Goal: Transaction & Acquisition: Register for event/course

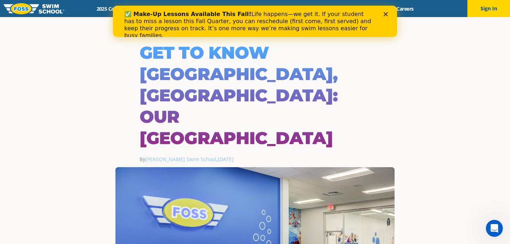
click at [388, 13] on div "Close" at bounding box center [387, 14] width 7 height 4
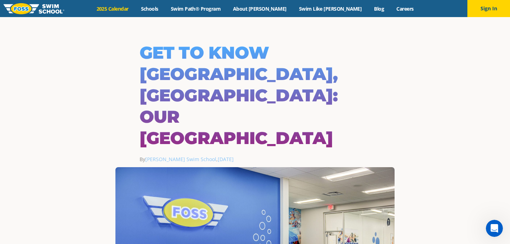
click at [135, 10] on link "2025 Calendar" at bounding box center [112, 8] width 44 height 7
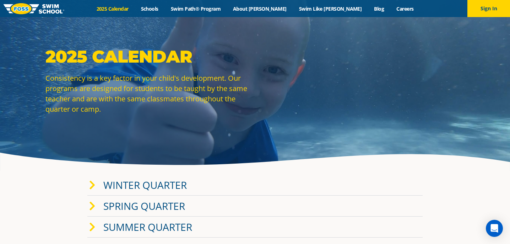
click at [94, 182] on icon at bounding box center [92, 185] width 6 height 10
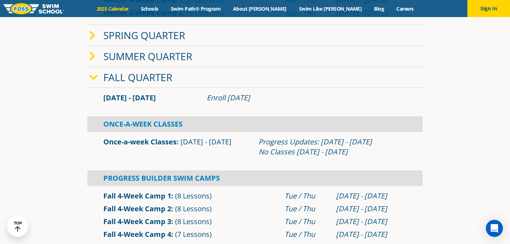
scroll to position [299, 0]
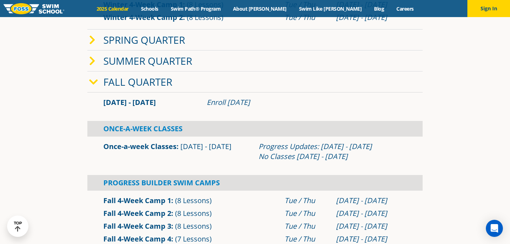
click at [91, 61] on icon at bounding box center [92, 61] width 6 height 10
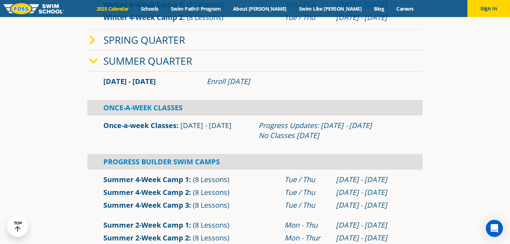
click at [93, 39] on icon at bounding box center [92, 40] width 6 height 10
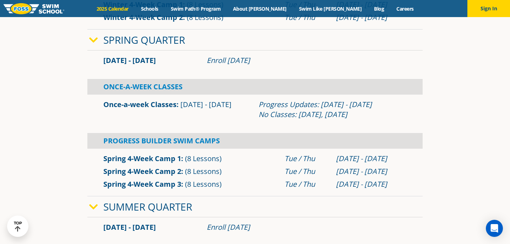
click at [93, 39] on icon at bounding box center [93, 40] width 9 height 10
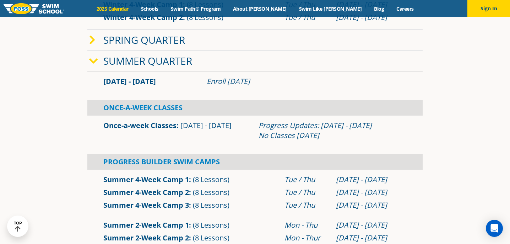
click at [92, 61] on icon at bounding box center [93, 61] width 9 height 10
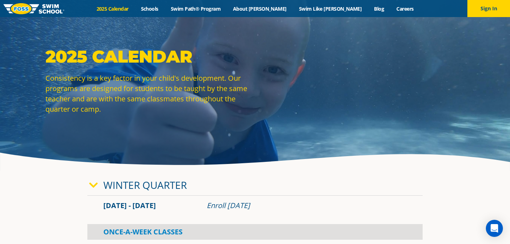
scroll to position [0, 0]
click at [203, 6] on link "Swim Path® Program" at bounding box center [196, 8] width 62 height 7
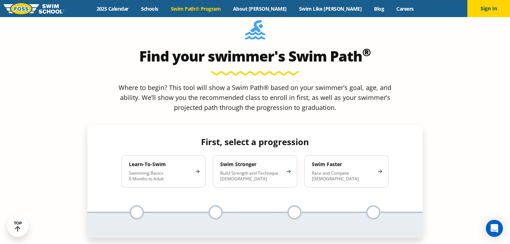
scroll to position [634, 0]
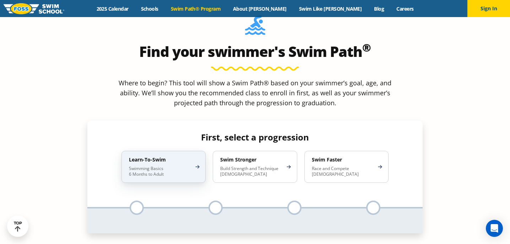
click at [191, 166] on p "Swimming Basics 6 Months to Adult" at bounding box center [160, 171] width 62 height 11
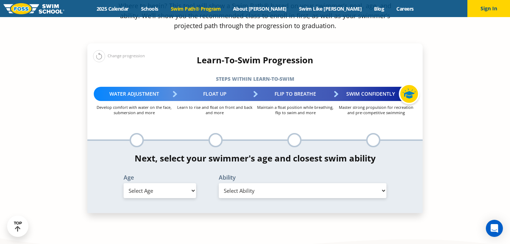
scroll to position [713, 0]
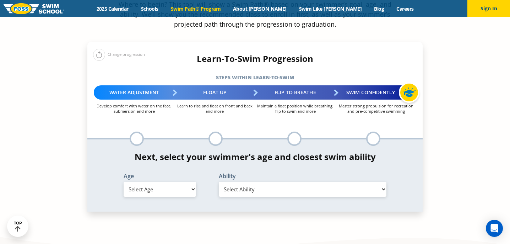
select select "1-year"
select select "1-year-comfortable-with-water-poured-over-their-head-but-not-eyes-and-ears"
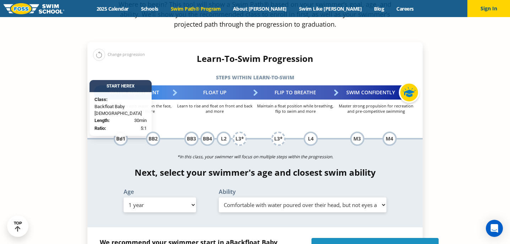
click at [359, 238] on link "Enroll in Backfloat Baby 1" at bounding box center [375, 247] width 127 height 18
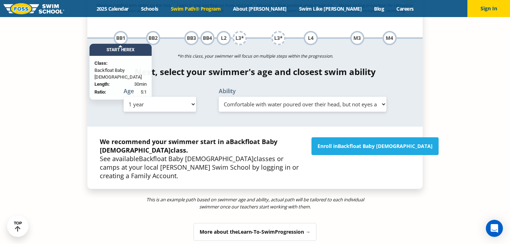
scroll to position [830, 0]
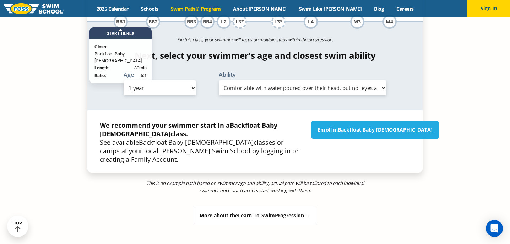
click at [241, 207] on div "More about the Learn-To-Swim Progression →" at bounding box center [255, 216] width 123 height 18
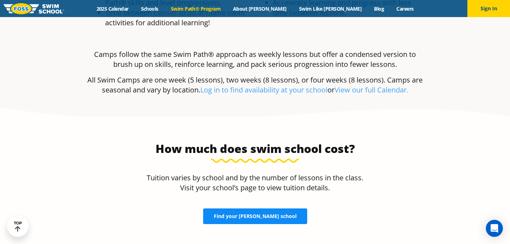
scroll to position [2186, 0]
click at [241, 213] on span "Find your FOSS school" at bounding box center [255, 215] width 83 height 5
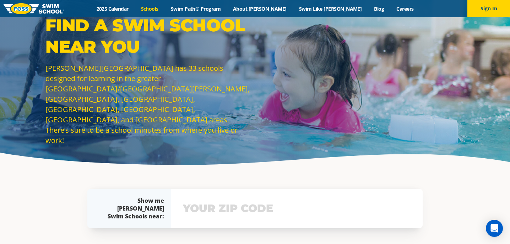
click at [193, 208] on input "text" at bounding box center [297, 208] width 232 height 21
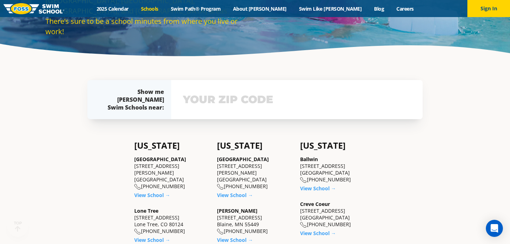
scroll to position [153, 0]
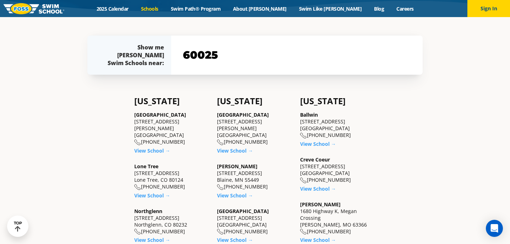
type input "60025"
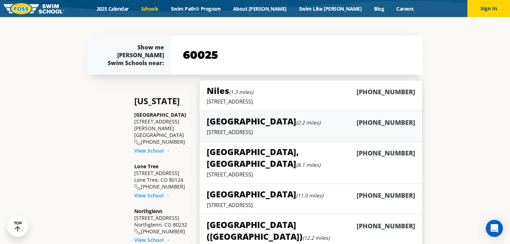
click at [259, 113] on link "[GEOGRAPHIC_DATA] (2.2 miles) [PHONE_NUMBER] [STREET_ADDRESS]" at bounding box center [311, 126] width 224 height 31
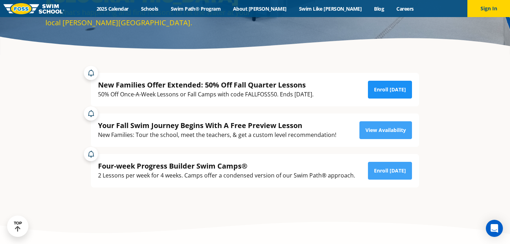
click at [386, 88] on link "Enroll [DATE]" at bounding box center [390, 90] width 44 height 18
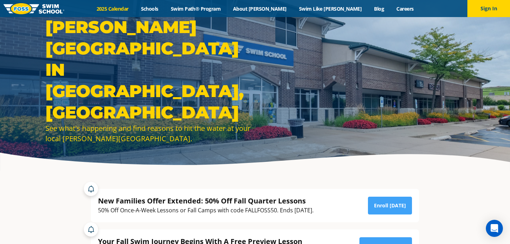
click at [135, 12] on link "2025 Calendar" at bounding box center [112, 8] width 44 height 7
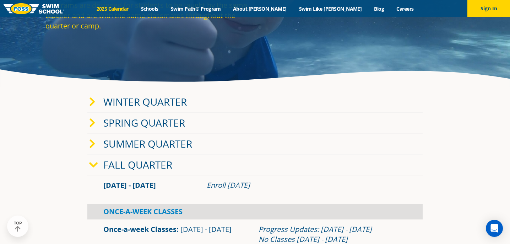
scroll to position [84, 0]
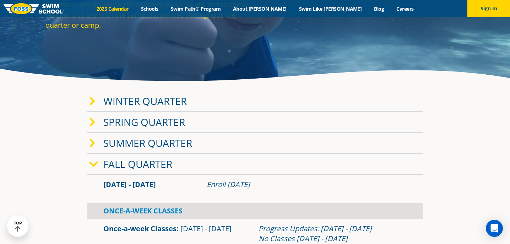
click at [92, 101] on icon at bounding box center [92, 101] width 6 height 10
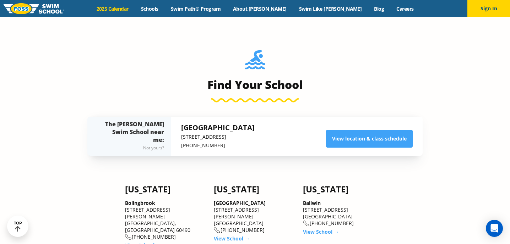
scroll to position [598, 0]
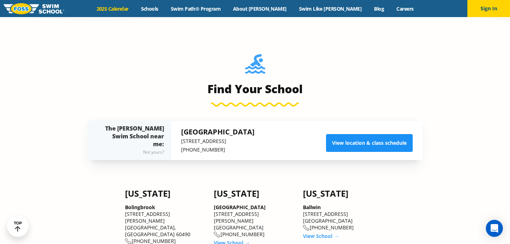
click at [357, 148] on link "View location & class schedule" at bounding box center [369, 143] width 87 height 18
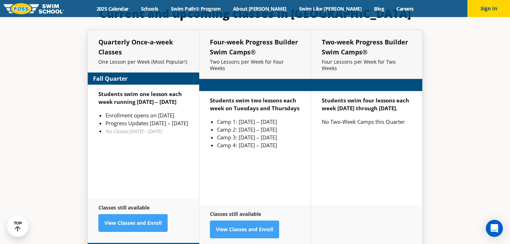
scroll to position [1638, 0]
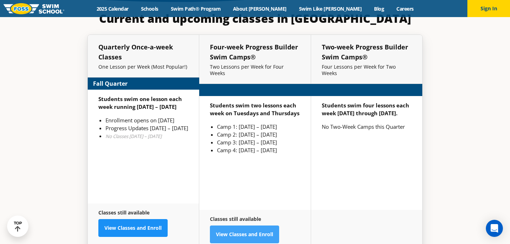
click at [155, 219] on link "View Classes and Enroll" at bounding box center [132, 228] width 69 height 18
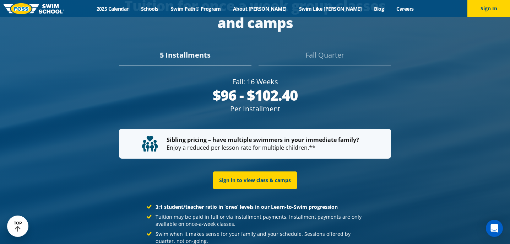
scroll to position [1300, 0]
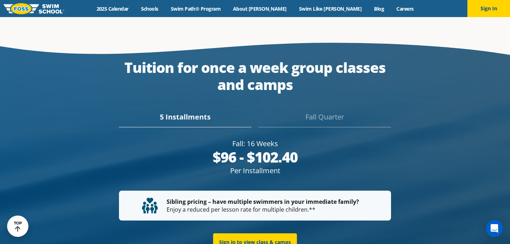
click at [330, 102] on div "5 Installments Fall Quarter" at bounding box center [255, 114] width 336 height 25
click at [327, 112] on div "Fall Quarter" at bounding box center [325, 120] width 133 height 16
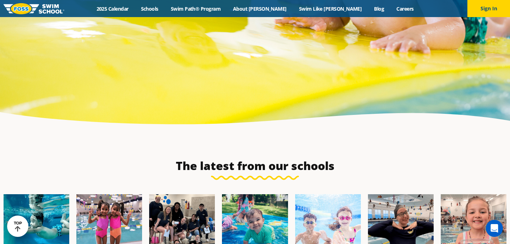
scroll to position [2229, 0]
